Goal: Information Seeking & Learning: Learn about a topic

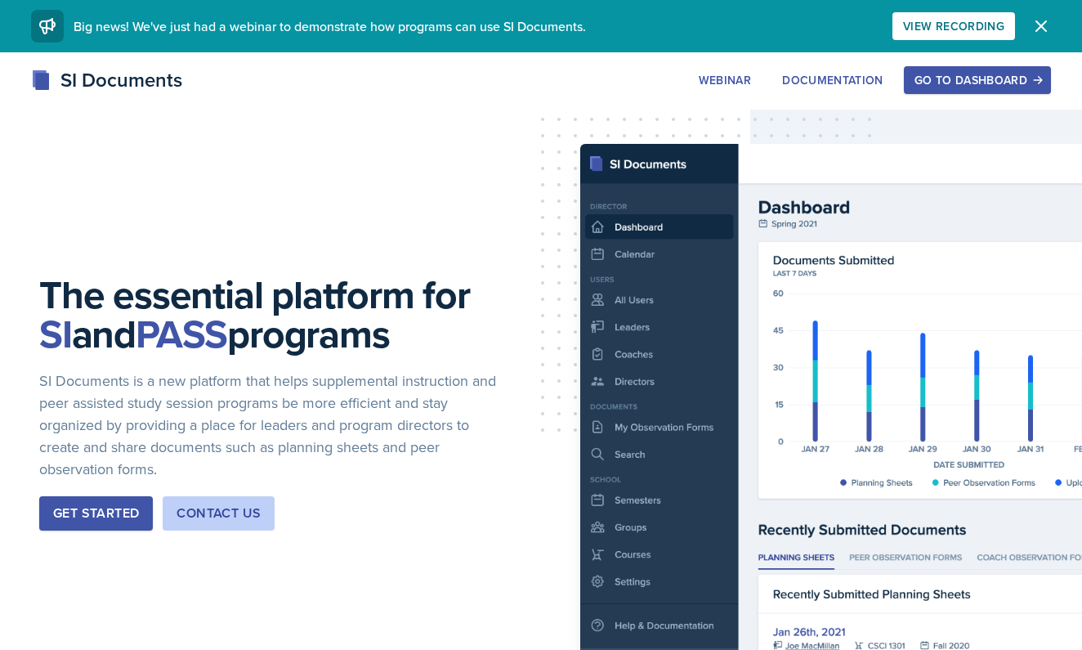
click at [989, 100] on div "SI Documents Webinar Documentation Go to Dashboard Sign Up Go to Dashboard" at bounding box center [541, 97] width 1082 height 65
click at [932, 91] on button "Go to Dashboard" at bounding box center [977, 80] width 147 height 28
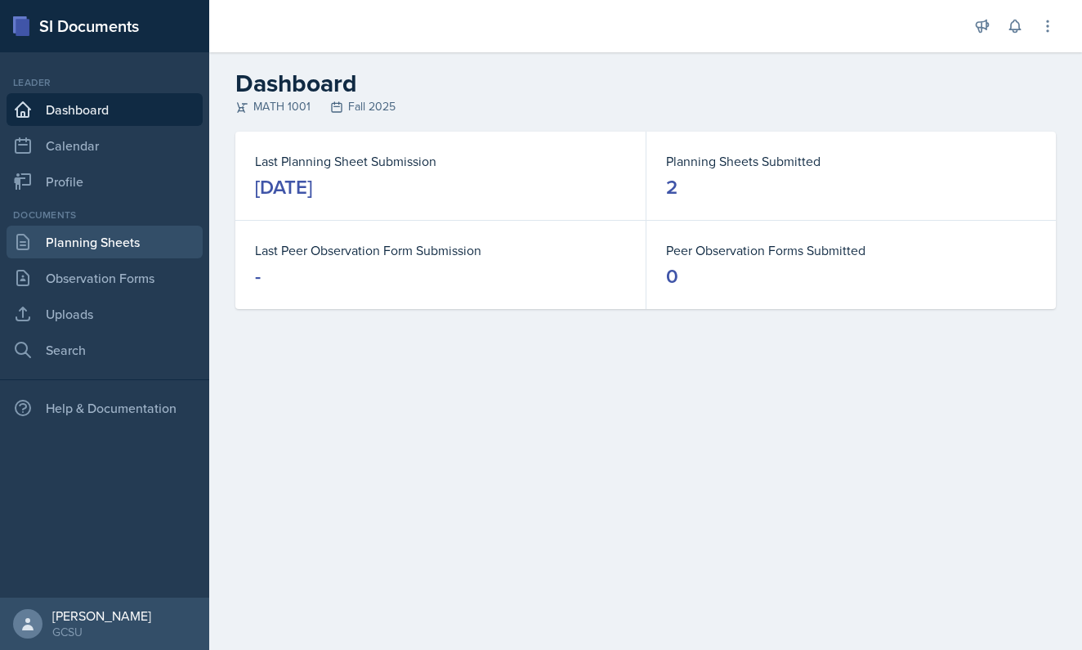
click at [104, 250] on link "Planning Sheets" at bounding box center [105, 242] width 196 height 33
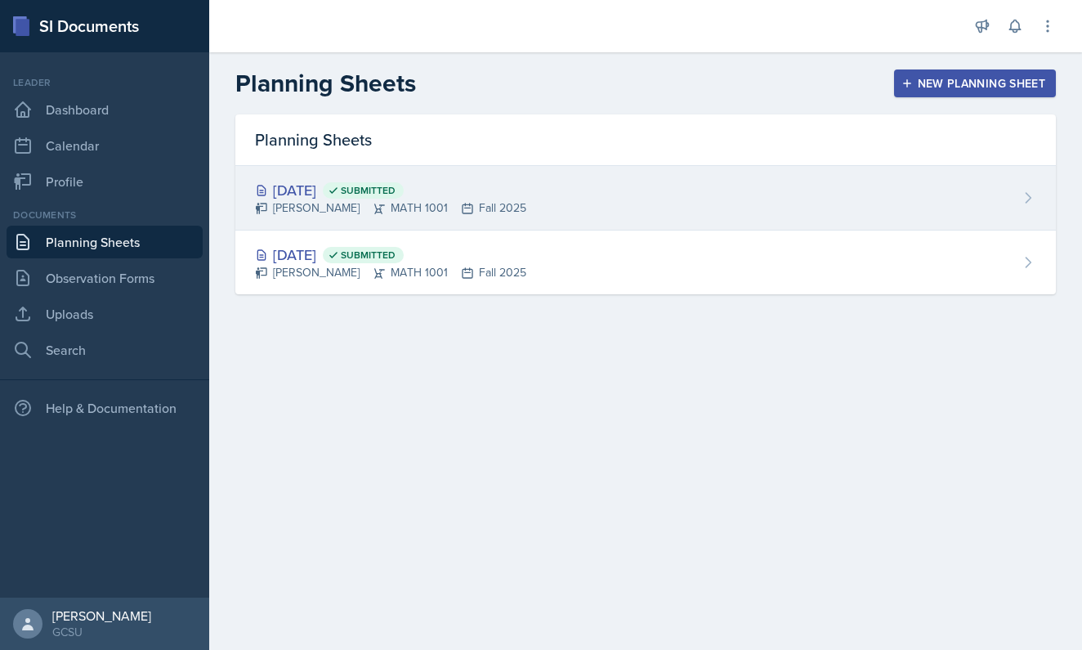
click at [462, 194] on div "[DATE] Submitted" at bounding box center [390, 190] width 271 height 22
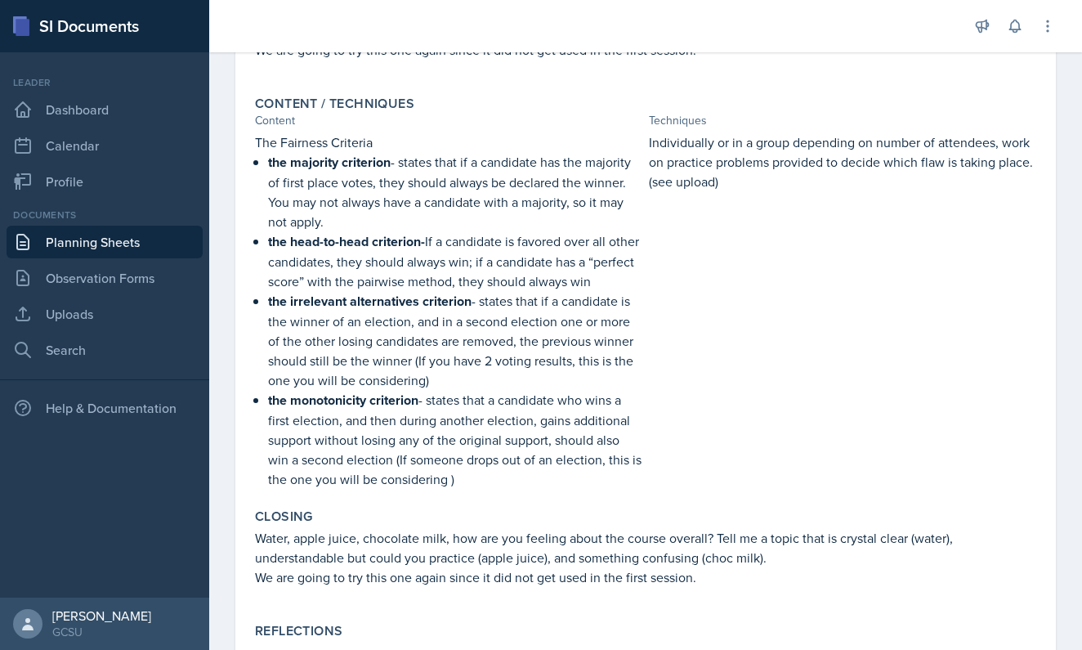
scroll to position [505, 0]
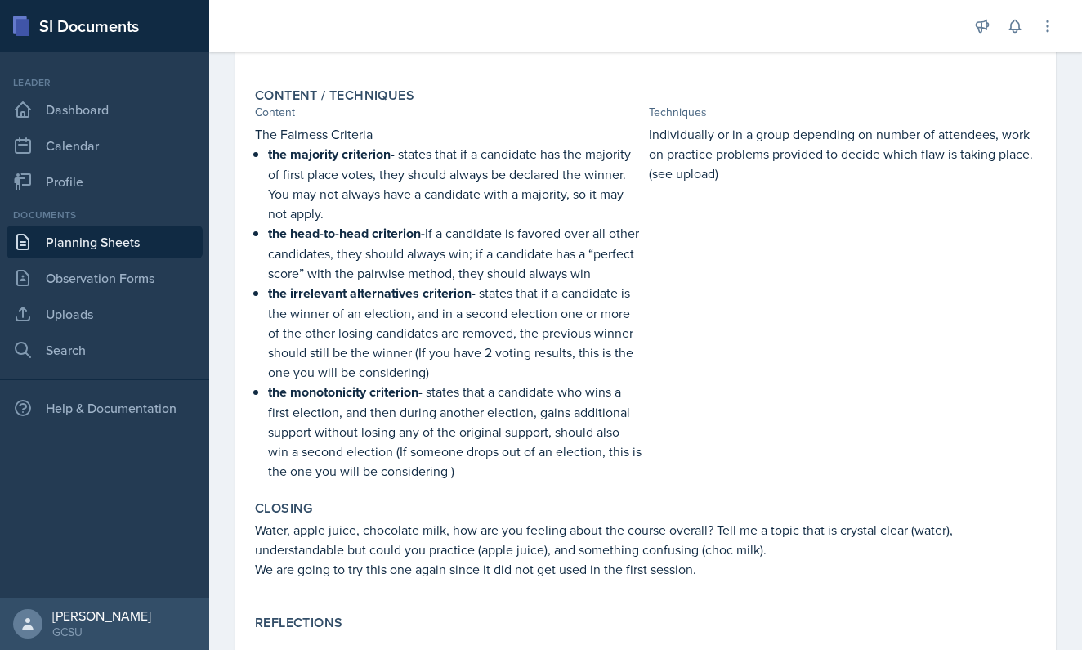
click at [336, 231] on strong "the head-to-head criterion-" at bounding box center [346, 233] width 157 height 19
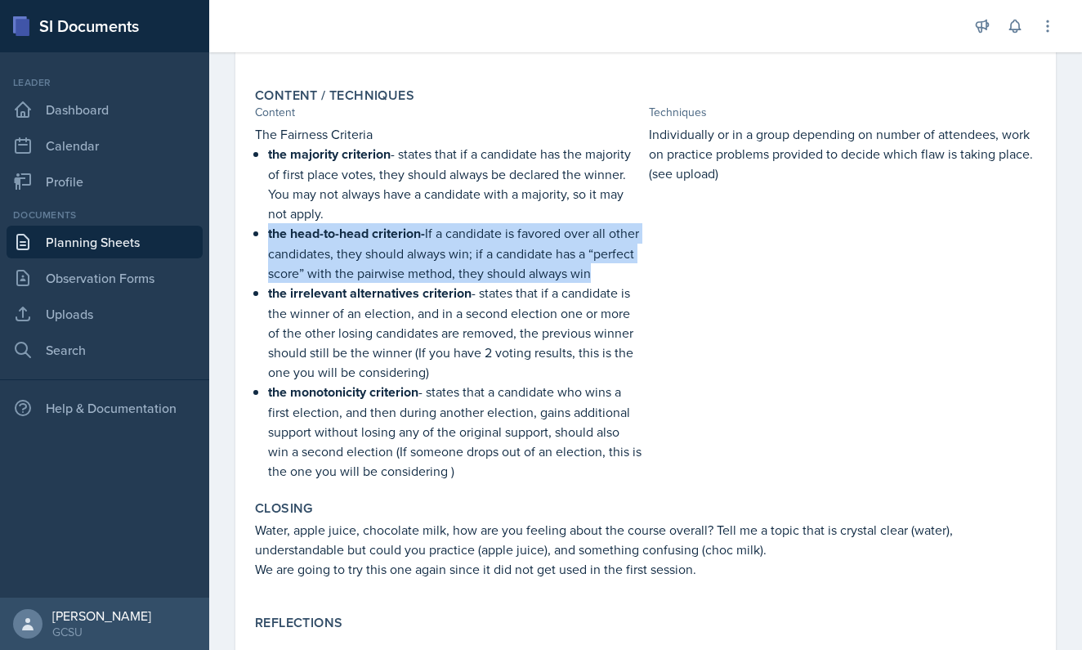
click at [336, 231] on strong "the head-to-head criterion-" at bounding box center [346, 233] width 157 height 19
click at [444, 237] on p "the head-to-head criterion- If a candidate is favored over all other candidates…" at bounding box center [455, 253] width 374 height 60
click at [423, 237] on strong "the head-to-head criterion-" at bounding box center [346, 233] width 157 height 19
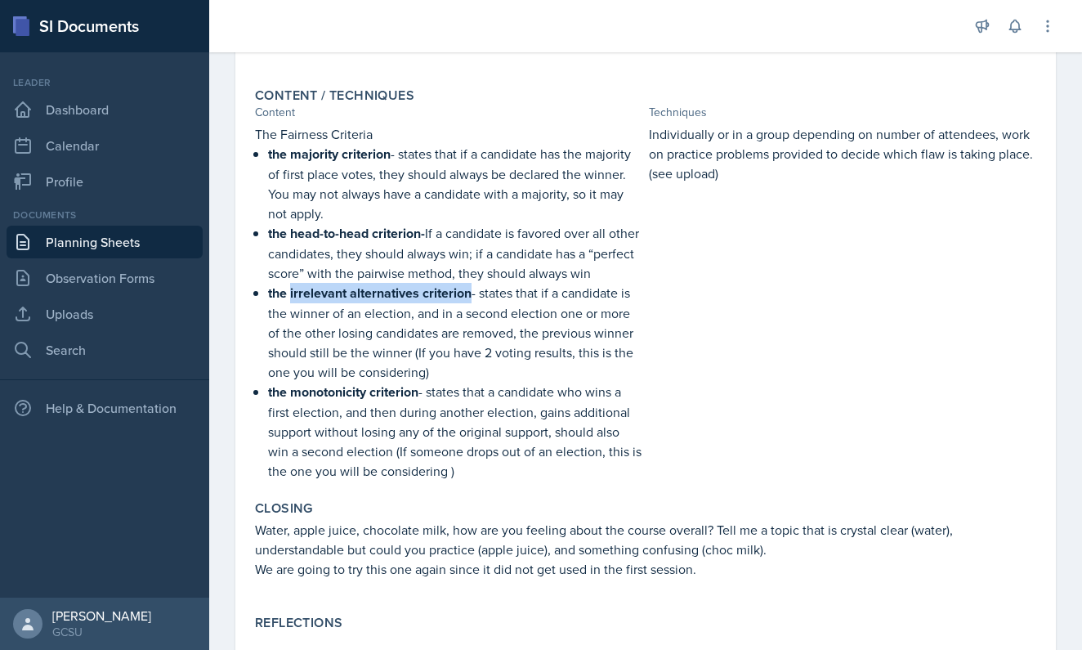
drag, startPoint x: 292, startPoint y: 314, endPoint x: 471, endPoint y: 305, distance: 179.2
click at [471, 302] on strong "the irrelevant alternatives criterion" at bounding box center [369, 293] width 203 height 19
copy strong "irrelevant alternatives criterion"
